Goal: Task Accomplishment & Management: Use online tool/utility

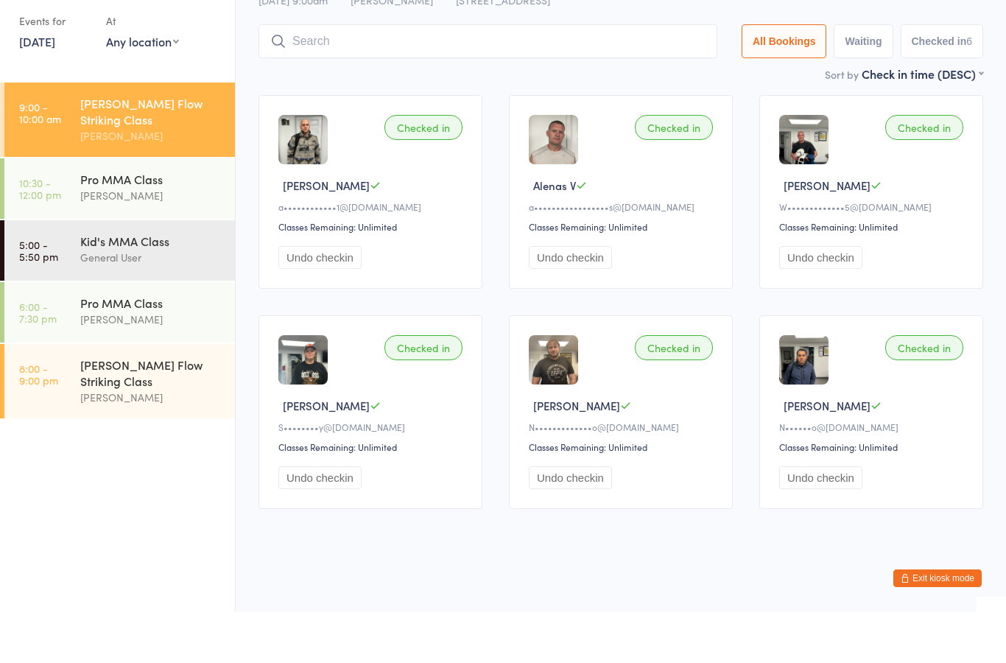
scroll to position [52, 0]
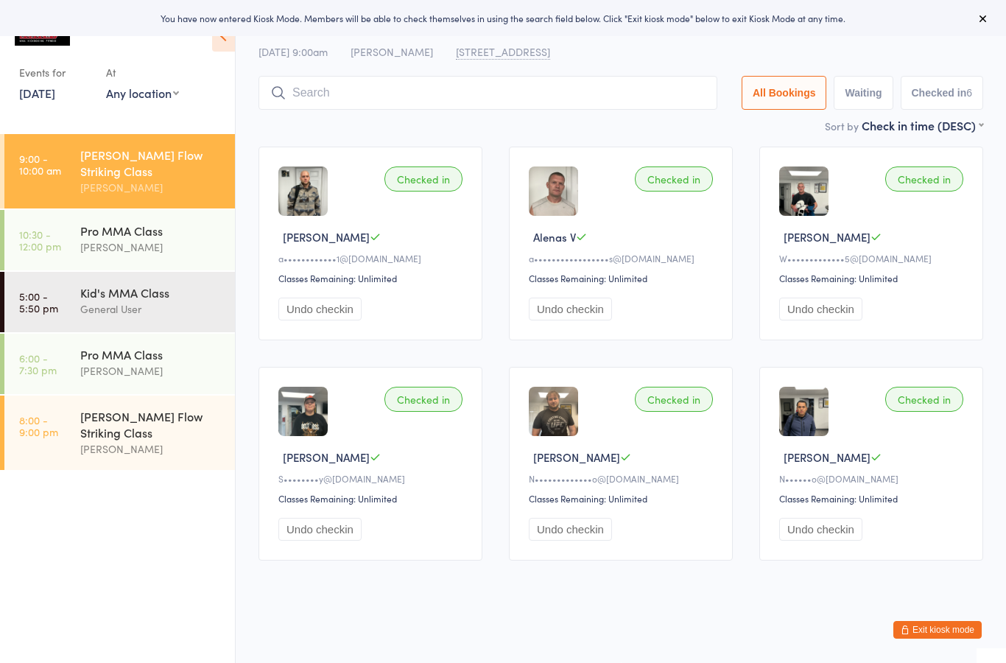
click at [922, 630] on button "Exit kiosk mode" at bounding box center [937, 630] width 88 height 18
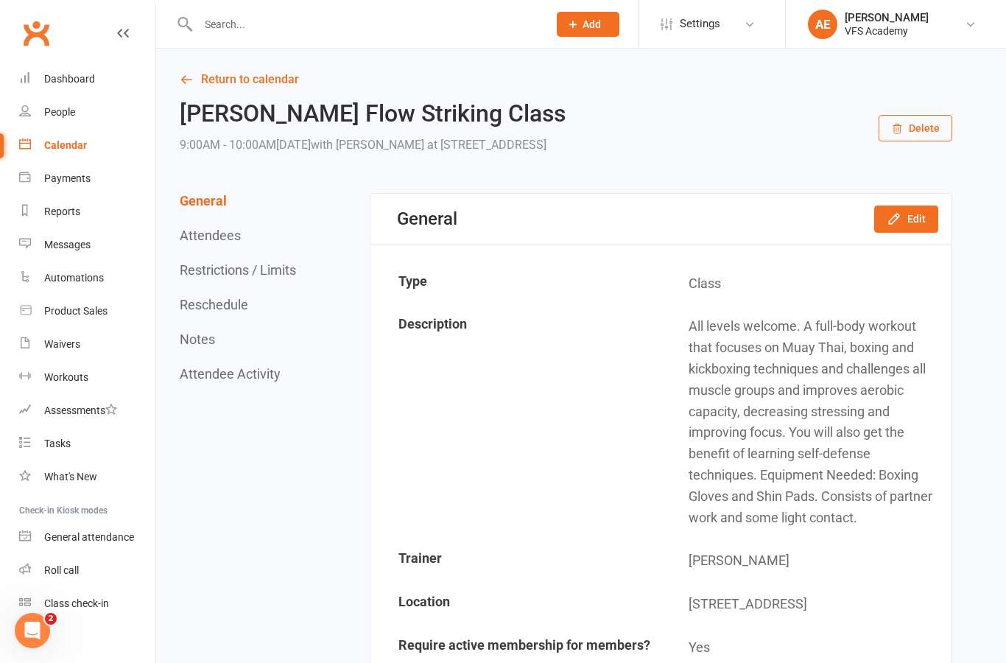
click at [422, 18] on input "text" at bounding box center [366, 24] width 344 height 21
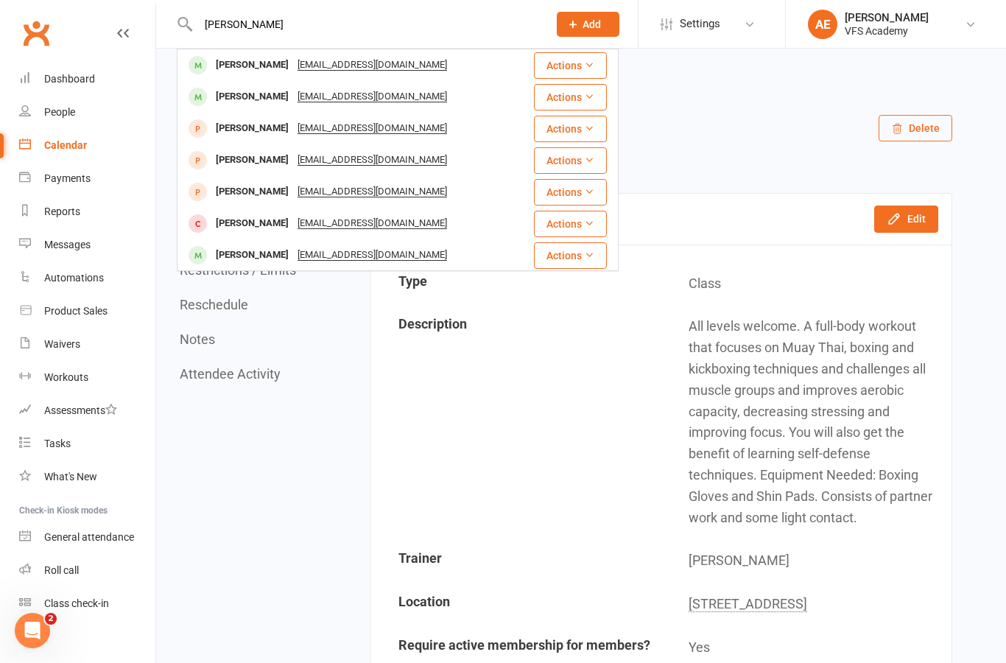
type input "[PERSON_NAME]"
click at [498, 96] on div "[PERSON_NAME] [EMAIL_ADDRESS][DOMAIN_NAME]" at bounding box center [346, 97] width 336 height 30
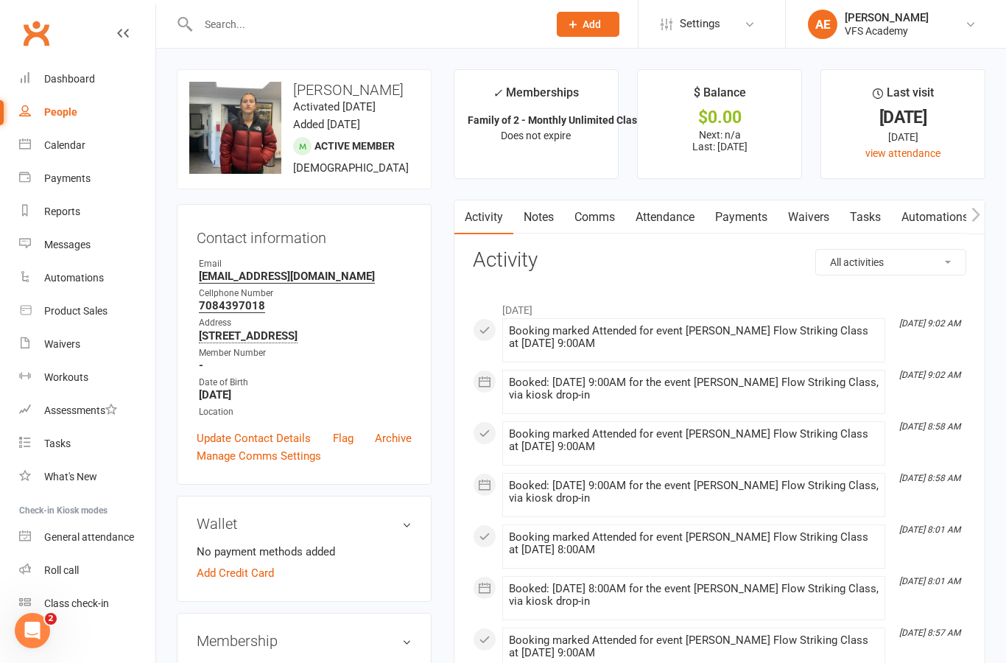
click at [765, 214] on link "Payments" at bounding box center [741, 217] width 73 height 34
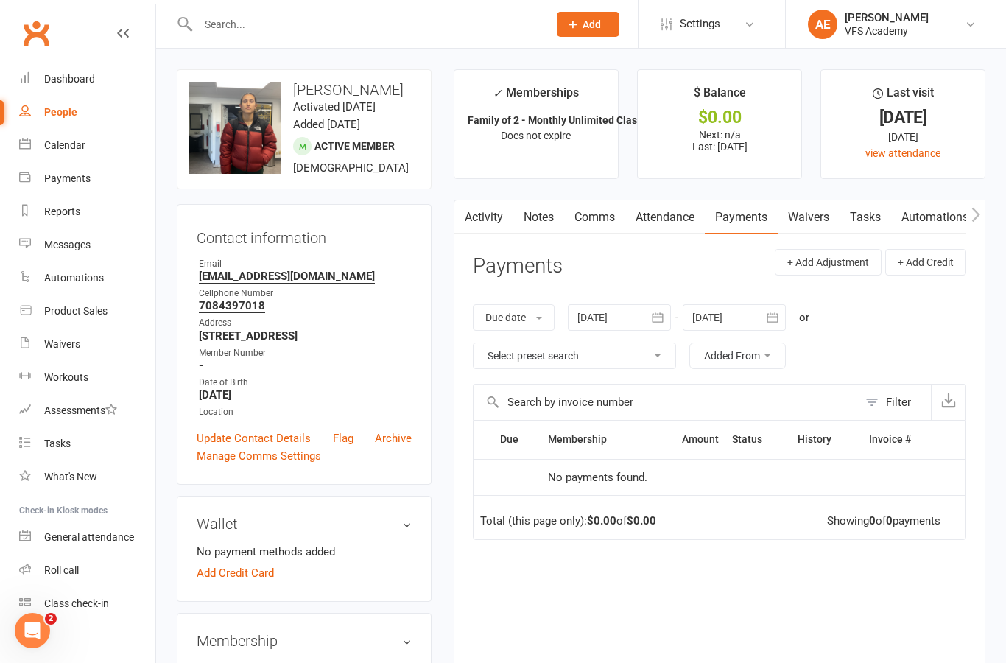
click at [61, 71] on link "Dashboard" at bounding box center [87, 79] width 136 height 33
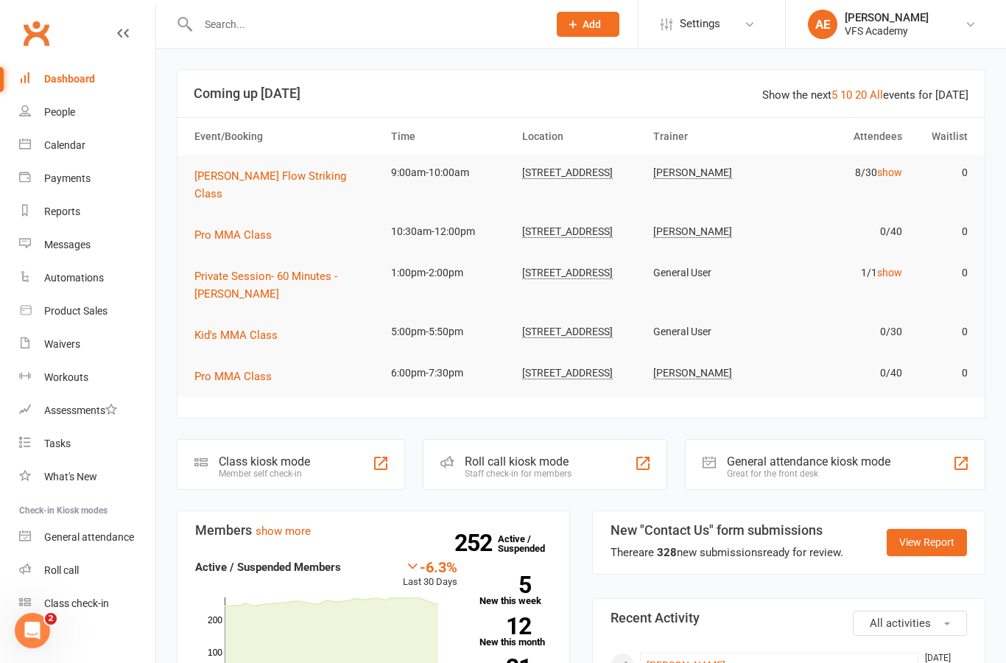
click at [240, 459] on div "Class kiosk mode" at bounding box center [264, 461] width 91 height 14
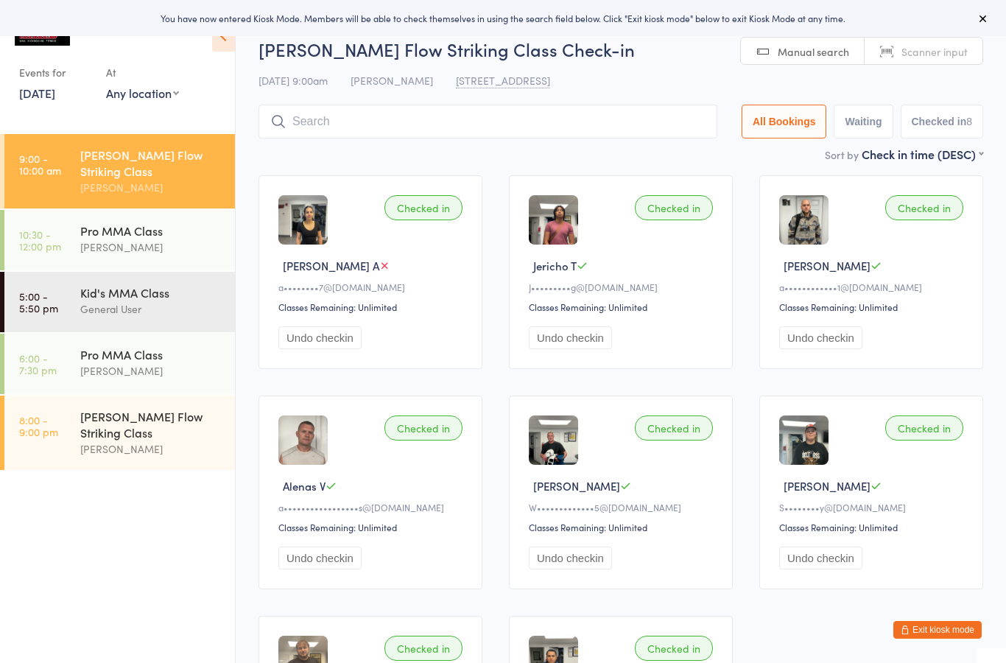
click at [607, 125] on input "search" at bounding box center [487, 122] width 459 height 34
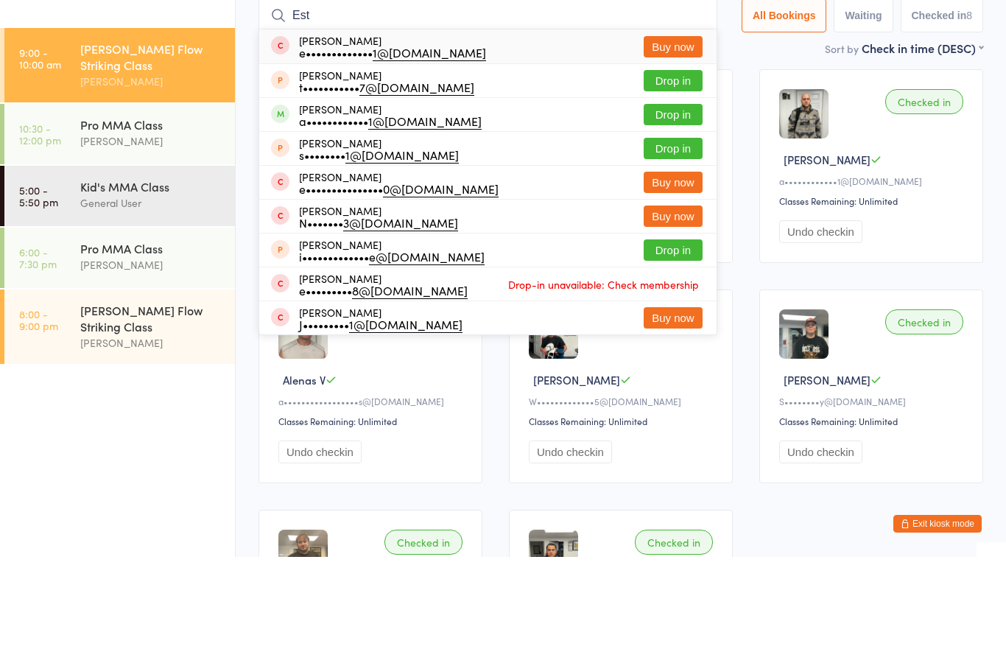
type input "Est"
click at [610, 204] on div "Esther Aldana a•••••••••••• 1@gmail.com Drop in" at bounding box center [487, 220] width 457 height 33
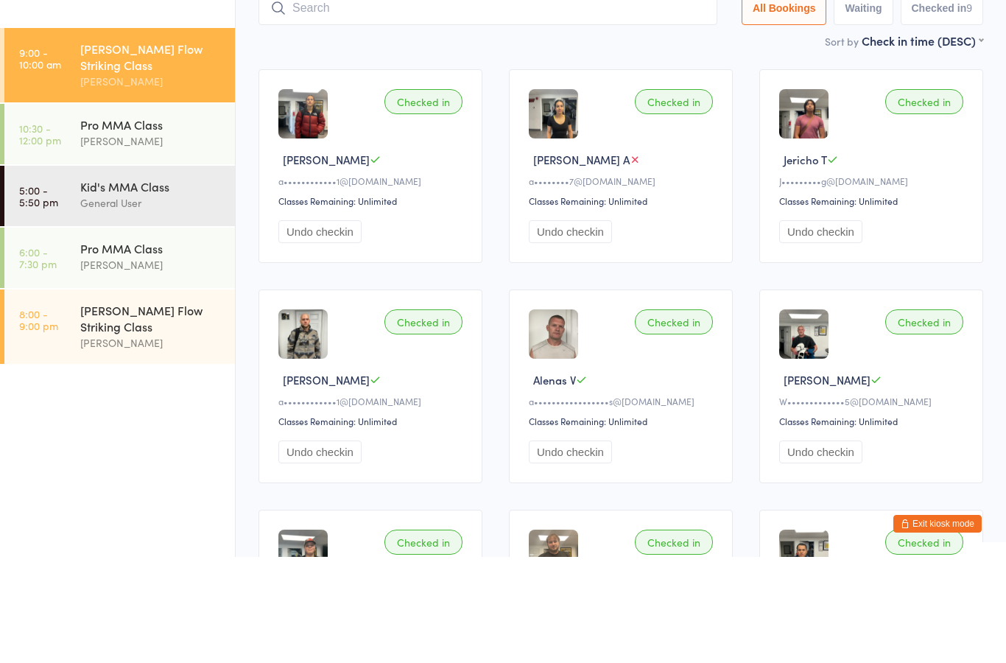
type input "Q"
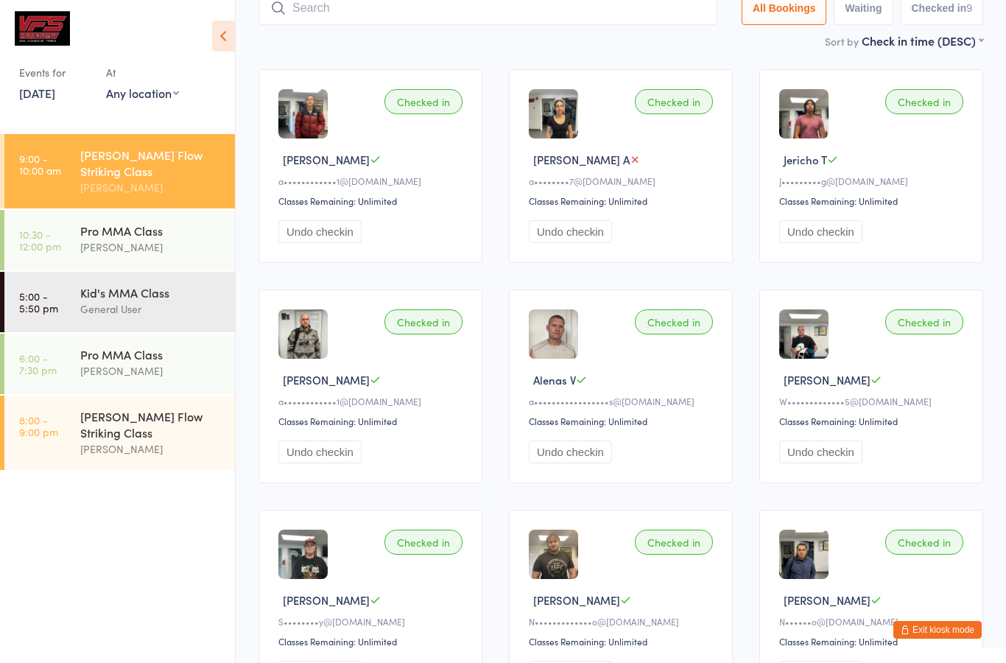
click at [901, 629] on icon "button" at bounding box center [905, 629] width 9 height 9
